Goal: Information Seeking & Learning: Learn about a topic

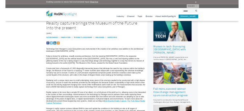
scroll to position [210, 0]
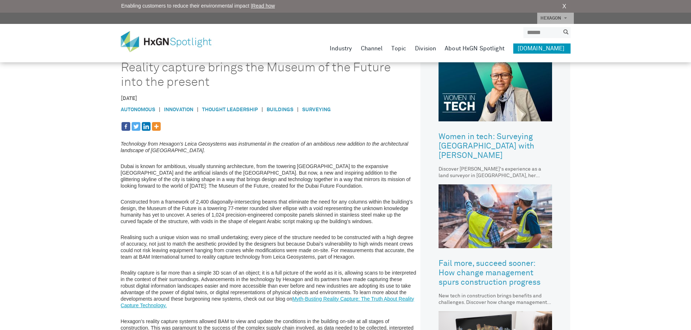
drag, startPoint x: 122, startPoint y: 68, endPoint x: 213, endPoint y: 80, distance: 92.6
click at [213, 80] on h1 "Reality capture brings the Museum of the Future into the present" at bounding box center [258, 75] width 275 height 29
click at [211, 82] on h1 "Reality capture brings the Museum of the Future into the present" at bounding box center [258, 75] width 275 height 29
drag, startPoint x: 171, startPoint y: 66, endPoint x: 222, endPoint y: 76, distance: 51.8
click at [222, 76] on h1 "Reality capture brings the Museum of the Future into the present" at bounding box center [258, 75] width 275 height 29
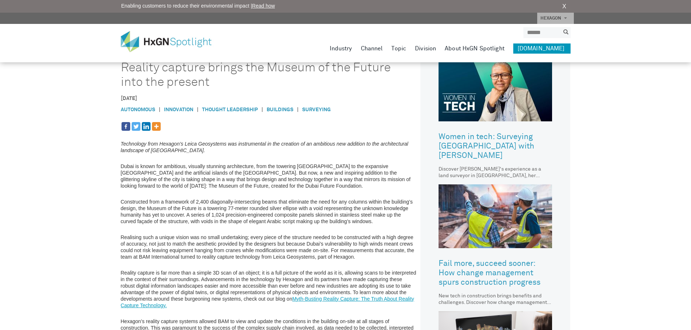
click at [159, 80] on h1 "Reality capture brings the Museum of the Future into the present" at bounding box center [258, 75] width 275 height 29
drag, startPoint x: 122, startPoint y: 68, endPoint x: 209, endPoint y: 83, distance: 88.6
click at [209, 83] on h1 "Reality capture brings the Museum of the Future into the present" at bounding box center [258, 75] width 275 height 29
click at [203, 80] on h1 "Reality capture brings the Museum of the Future into the present" at bounding box center [258, 75] width 275 height 29
drag, startPoint x: 119, startPoint y: 68, endPoint x: 214, endPoint y: 82, distance: 95.7
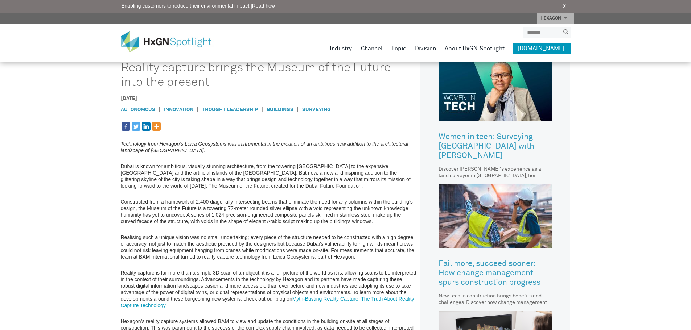
click at [214, 82] on div "HxGN SPOTLIGHT > HxGN Blog > Reality capture brings the Museum of the Future in…" at bounding box center [345, 180] width 691 height 780
click at [169, 76] on h1 "Reality capture brings the Museum of the Future into the present" at bounding box center [258, 75] width 275 height 29
drag, startPoint x: 144, startPoint y: 67, endPoint x: 213, endPoint y: 79, distance: 69.9
click at [213, 79] on h1 "Reality capture brings the Museum of the Future into the present" at bounding box center [258, 75] width 275 height 29
click at [179, 79] on h1 "Reality capture brings the Museum of the Future into the present" at bounding box center [258, 75] width 275 height 29
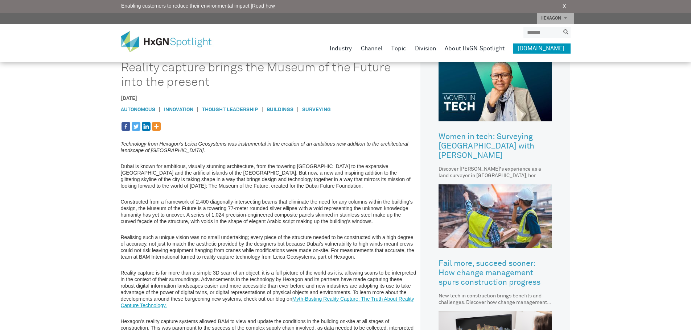
drag, startPoint x: 118, startPoint y: 67, endPoint x: 212, endPoint y: 78, distance: 94.8
click at [212, 78] on div "HxGN SPOTLIGHT > HxGN Blog > Reality capture brings the Museum of the Future in…" at bounding box center [345, 180] width 691 height 780
click at [196, 78] on h1 "Reality capture brings the Museum of the Future into the present" at bounding box center [258, 75] width 275 height 29
drag, startPoint x: 123, startPoint y: 66, endPoint x: 215, endPoint y: 78, distance: 93.2
click at [215, 78] on h1 "Reality capture brings the Museum of the Future into the present" at bounding box center [258, 75] width 275 height 29
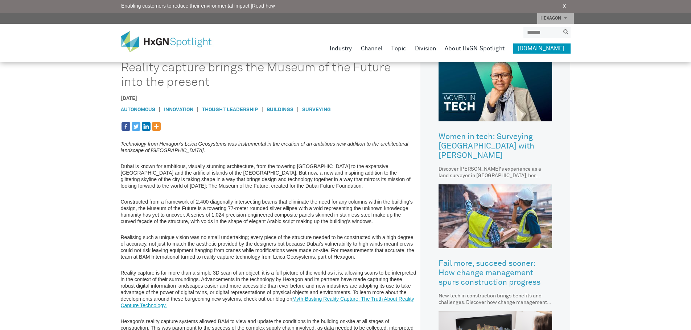
click at [191, 78] on h1 "Reality capture brings the Museum of the Future into the present" at bounding box center [258, 75] width 275 height 29
drag, startPoint x: 121, startPoint y: 65, endPoint x: 224, endPoint y: 79, distance: 103.5
click at [224, 79] on h1 "Reality capture brings the Museum of the Future into the present" at bounding box center [258, 75] width 275 height 29
click at [195, 79] on h1 "Reality capture brings the Museum of the Future into the present" at bounding box center [258, 75] width 275 height 29
drag, startPoint x: 122, startPoint y: 66, endPoint x: 208, endPoint y: 82, distance: 87.4
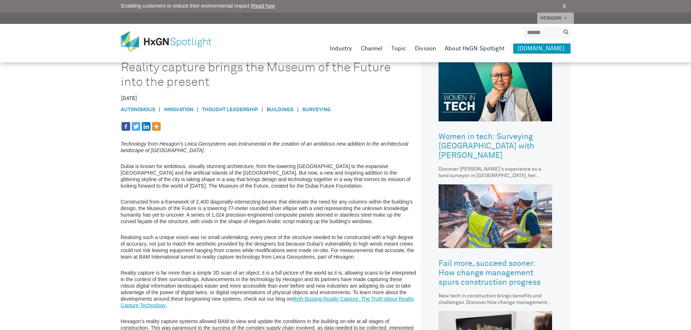
click at [208, 82] on h1 "Reality capture brings the Museum of the Future into the present" at bounding box center [258, 75] width 275 height 29
click at [202, 80] on h1 "Reality capture brings the Museum of the Future into the present" at bounding box center [258, 75] width 275 height 29
drag, startPoint x: 121, startPoint y: 66, endPoint x: 212, endPoint y: 79, distance: 92.0
click at [215, 79] on h1 "Reality capture brings the Museum of the Future into the present" at bounding box center [258, 75] width 275 height 29
click at [181, 79] on h1 "Reality capture brings the Museum of the Future into the present" at bounding box center [258, 75] width 275 height 29
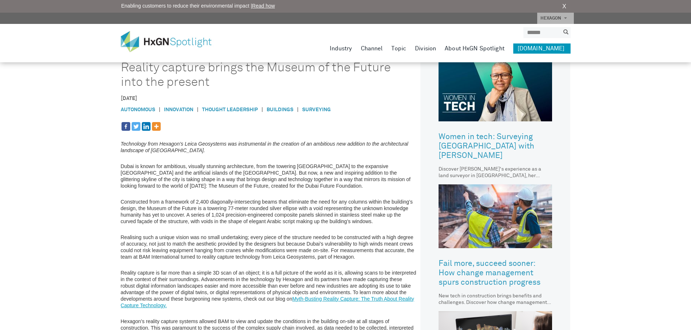
drag, startPoint x: 120, startPoint y: 67, endPoint x: 214, endPoint y: 80, distance: 94.8
click at [214, 80] on div "HxGN SPOTLIGHT > HxGN Blog > Reality capture brings the Museum of the Future in…" at bounding box center [345, 180] width 691 height 780
click at [171, 78] on h1 "Reality capture brings the Museum of the Future into the present" at bounding box center [258, 75] width 275 height 29
